Goal: Task Accomplishment & Management: Complete application form

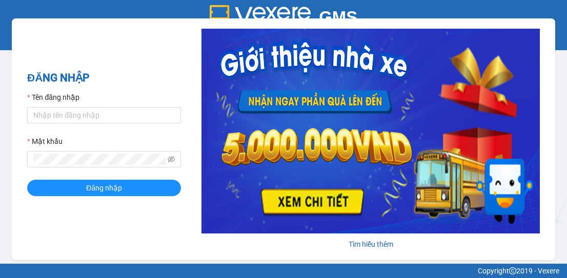
click at [125, 64] on div "ĐĂNG NHẬP Tên đăng nhập Mật khẩu Đăng nhập Tìm hiểu thêm" at bounding box center [284, 139] width 544 height 242
